Goal: Transaction & Acquisition: Purchase product/service

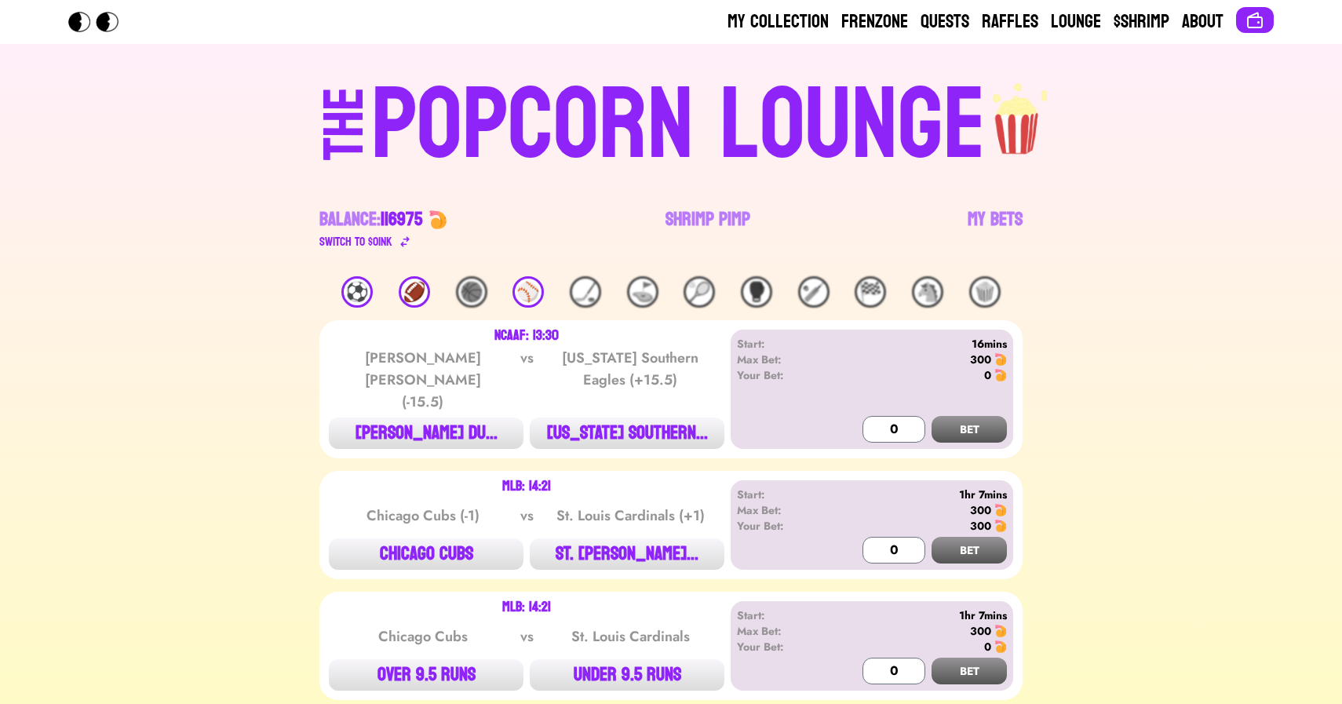
click at [416, 294] on div "🏈" at bounding box center [414, 291] width 31 height 31
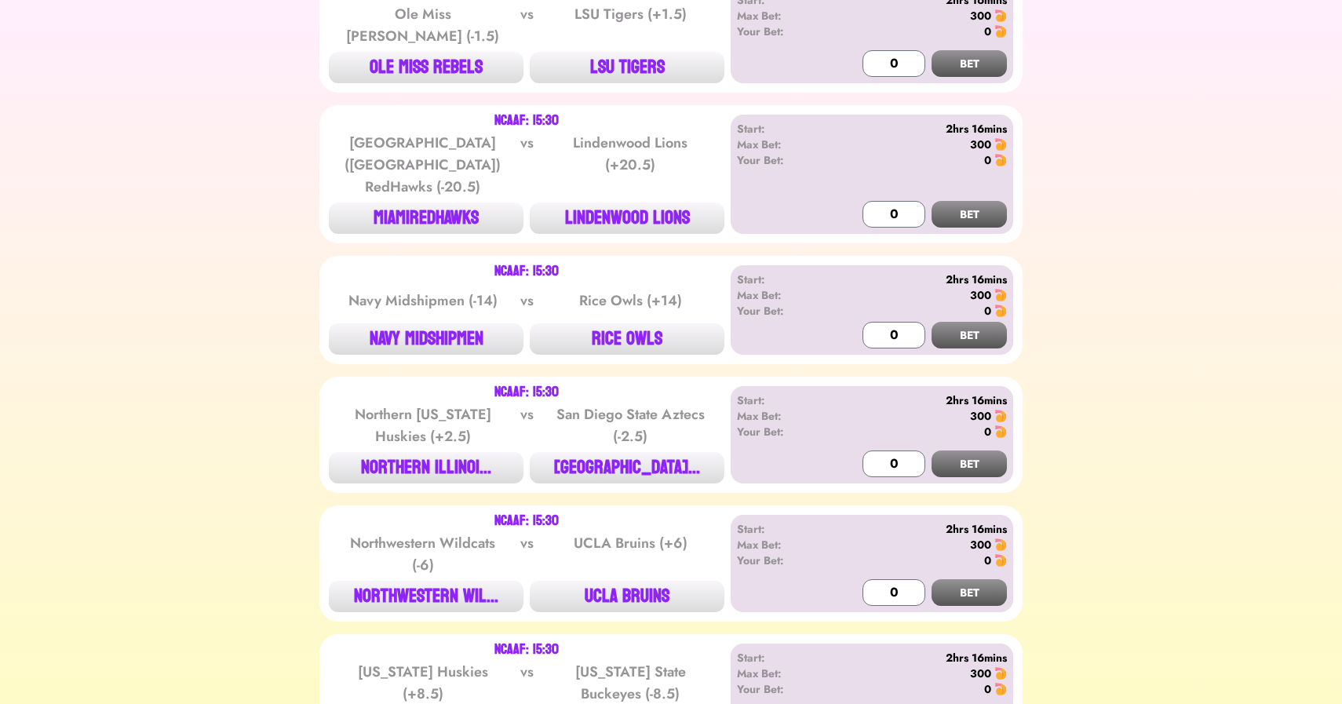
scroll to position [1379, 0]
click at [415, 203] on button "MIAMIREDHAWKS" at bounding box center [426, 218] width 195 height 31
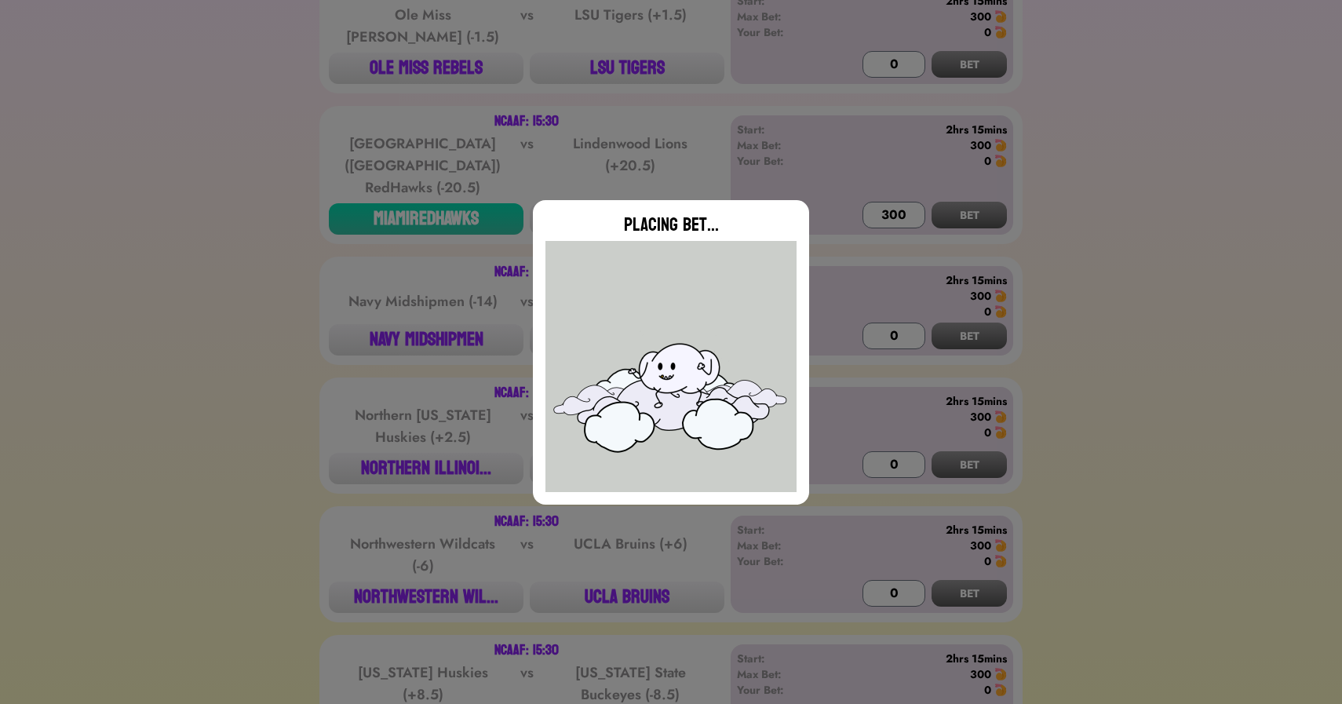
type input "0"
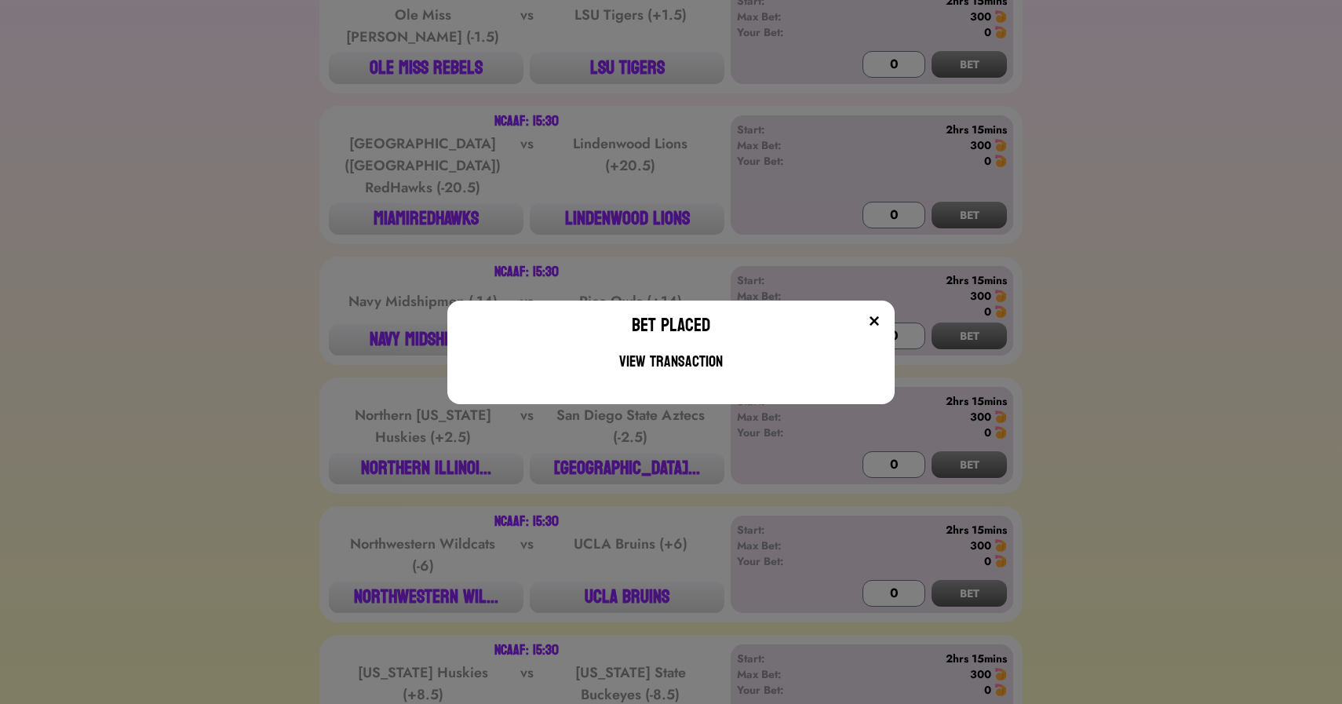
click at [314, 178] on div "Bet Placed View Transaction" at bounding box center [671, 352] width 1342 height 704
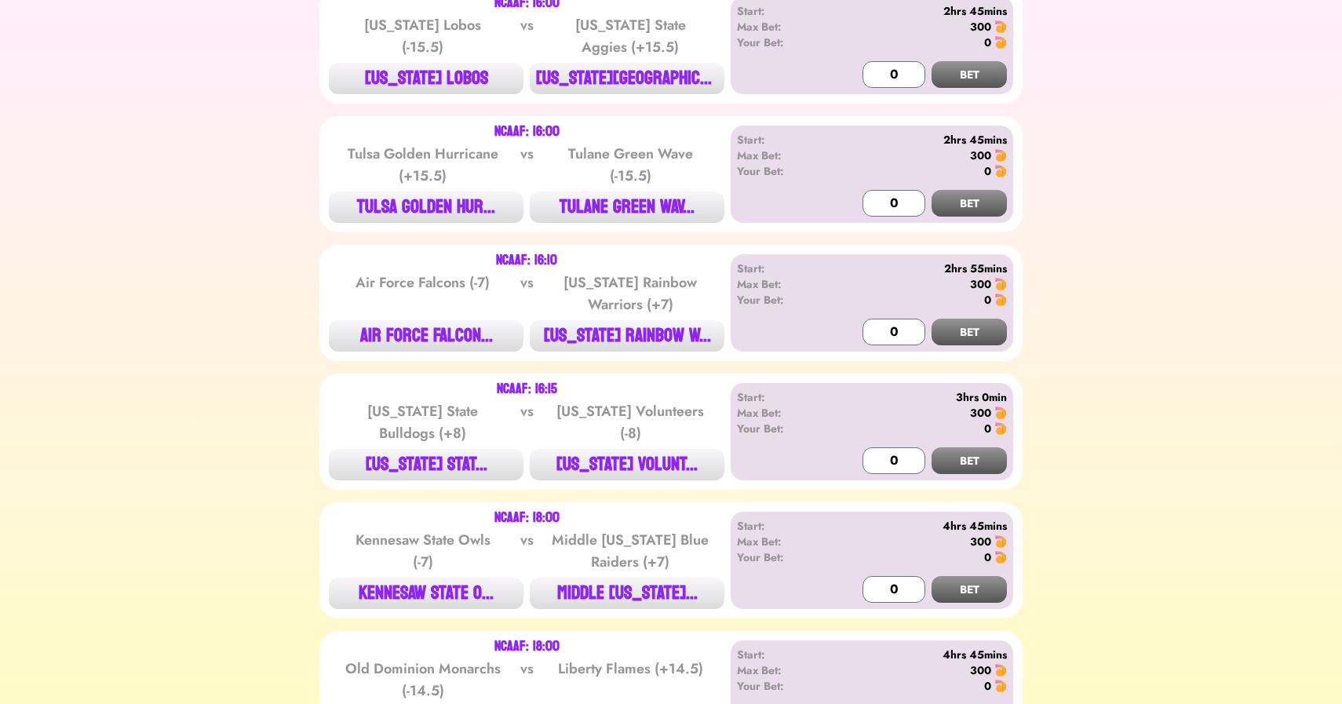
scroll to position [2313, 0]
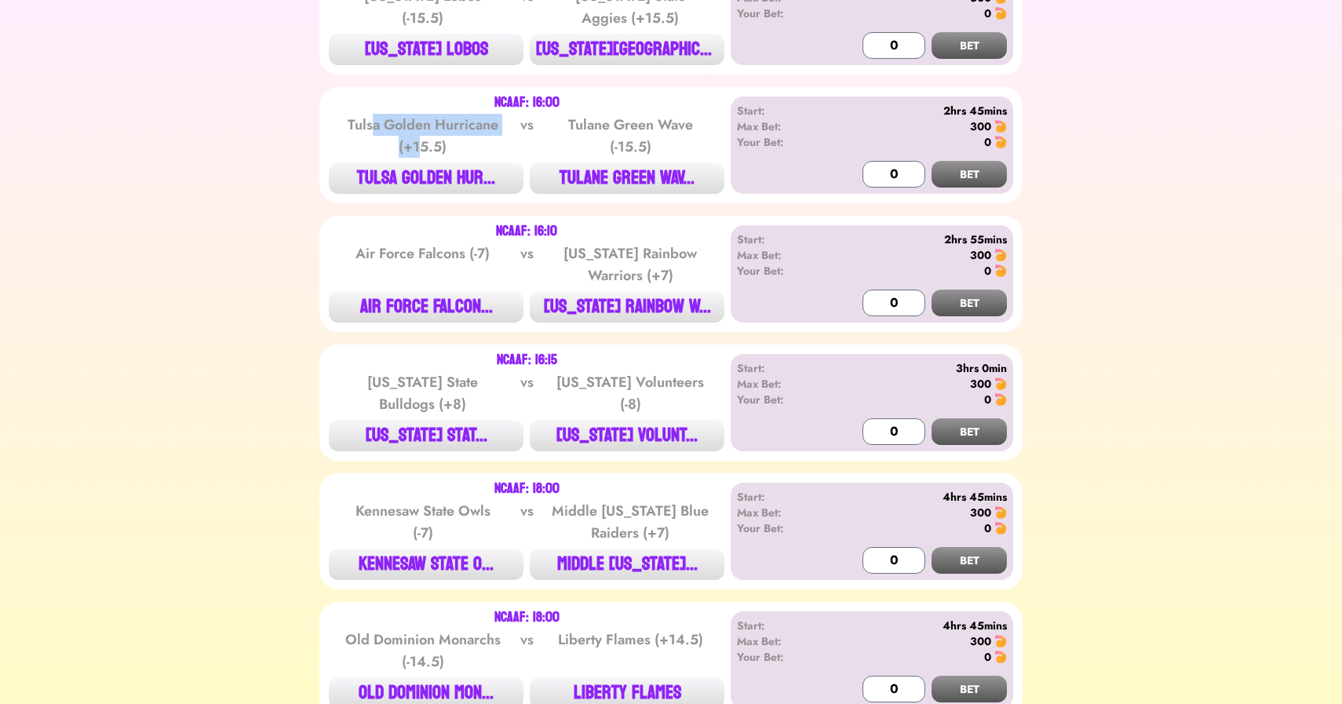
drag, startPoint x: 370, startPoint y: 47, endPoint x: 422, endPoint y: 85, distance: 64.7
click at [422, 114] on div "Tulsa Golden Hurricane (+15.5)" at bounding box center [423, 136] width 159 height 44
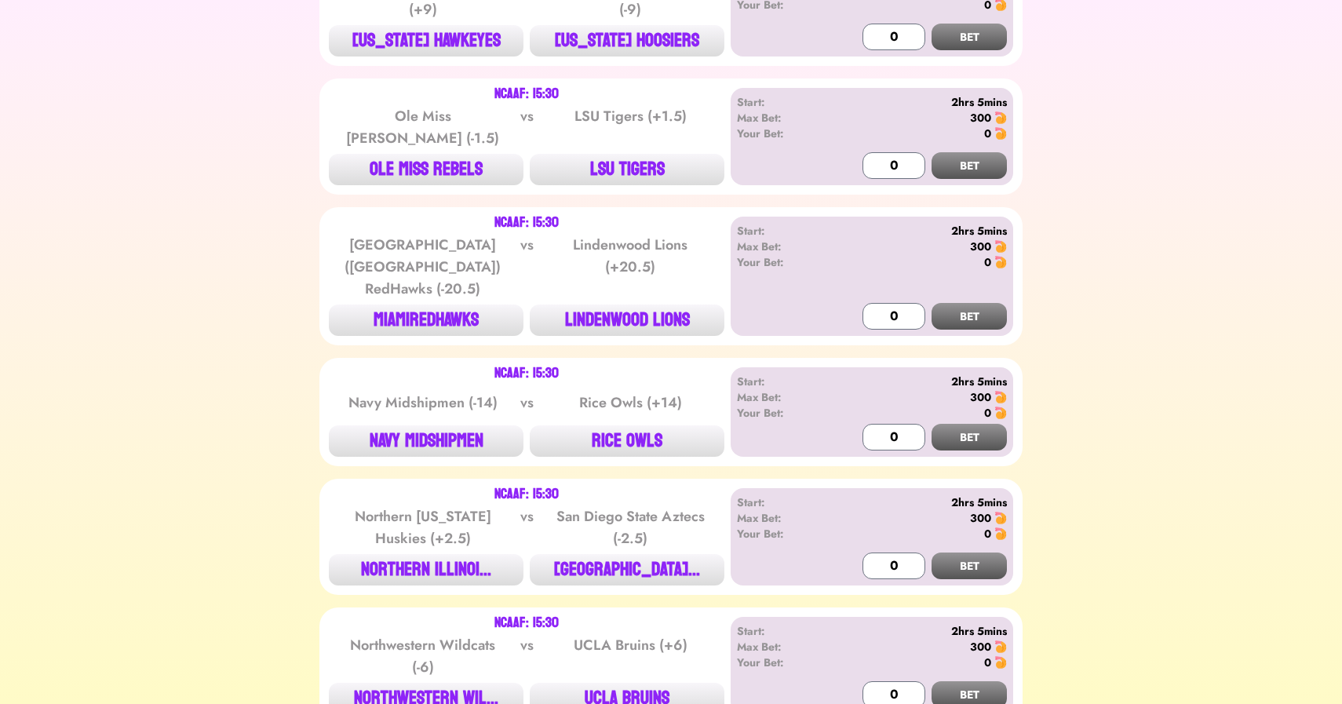
scroll to position [0, 0]
